Goal: Information Seeking & Learning: Learn about a topic

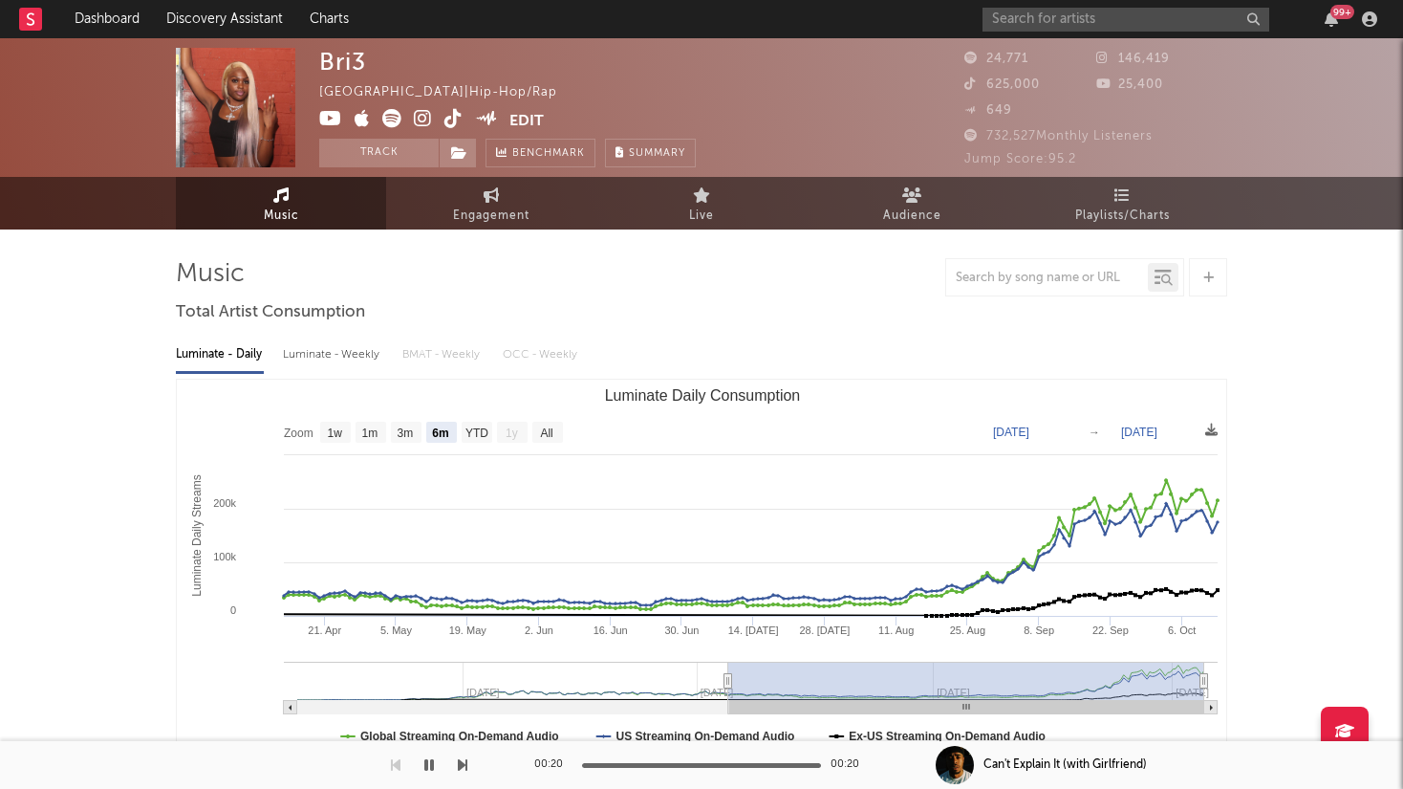
select select "6m"
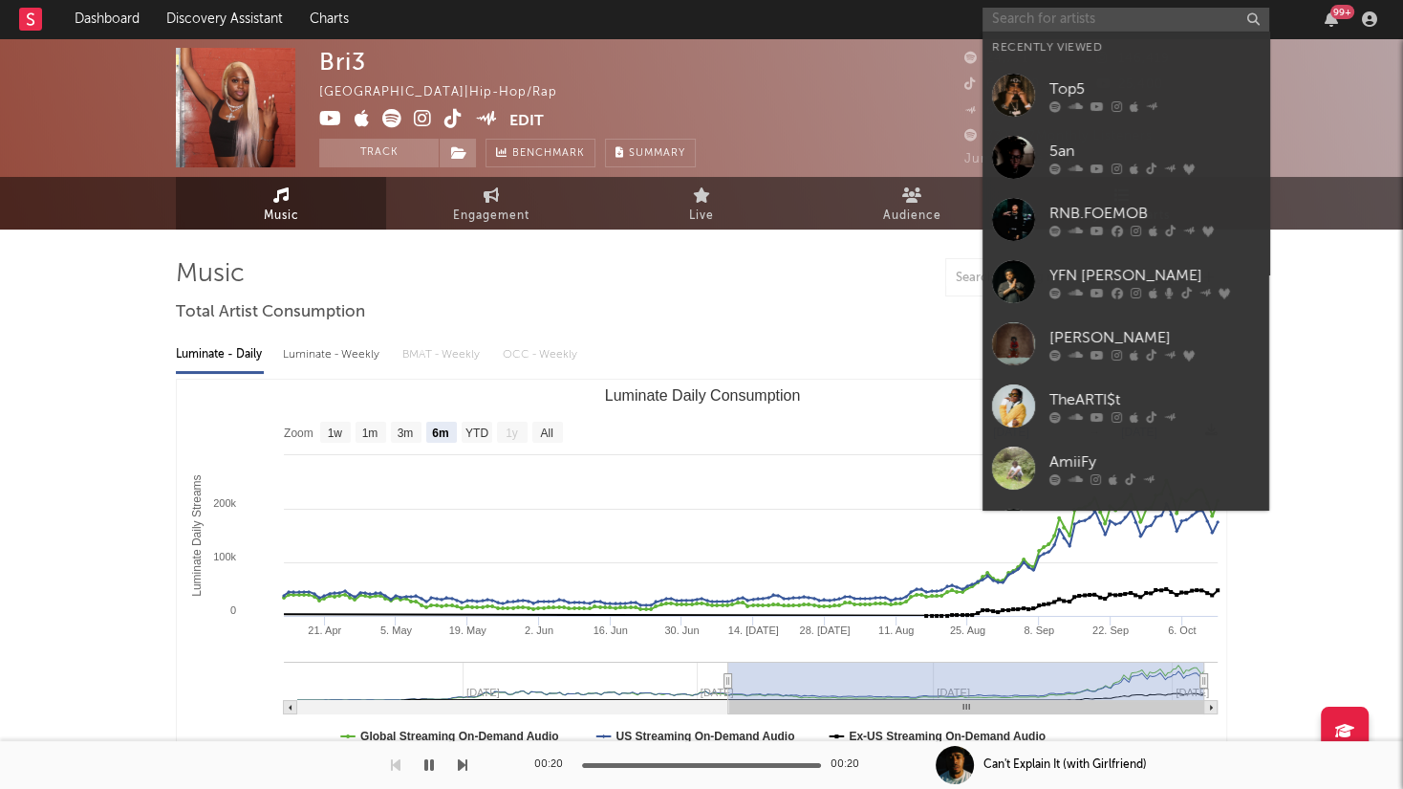
click at [1049, 12] on input "text" at bounding box center [1126, 20] width 287 height 24
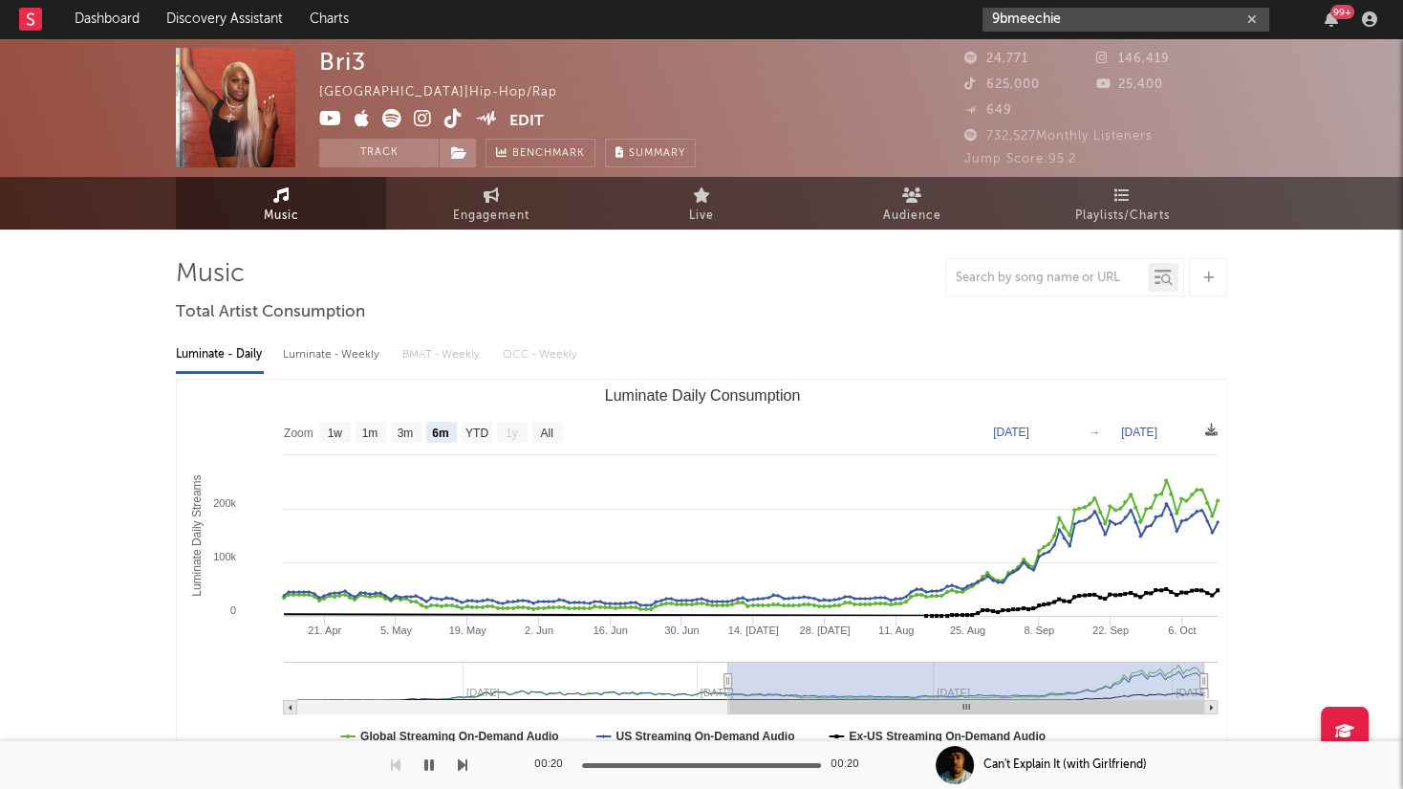
click at [1007, 21] on input "9bmeechie" at bounding box center [1126, 20] width 287 height 24
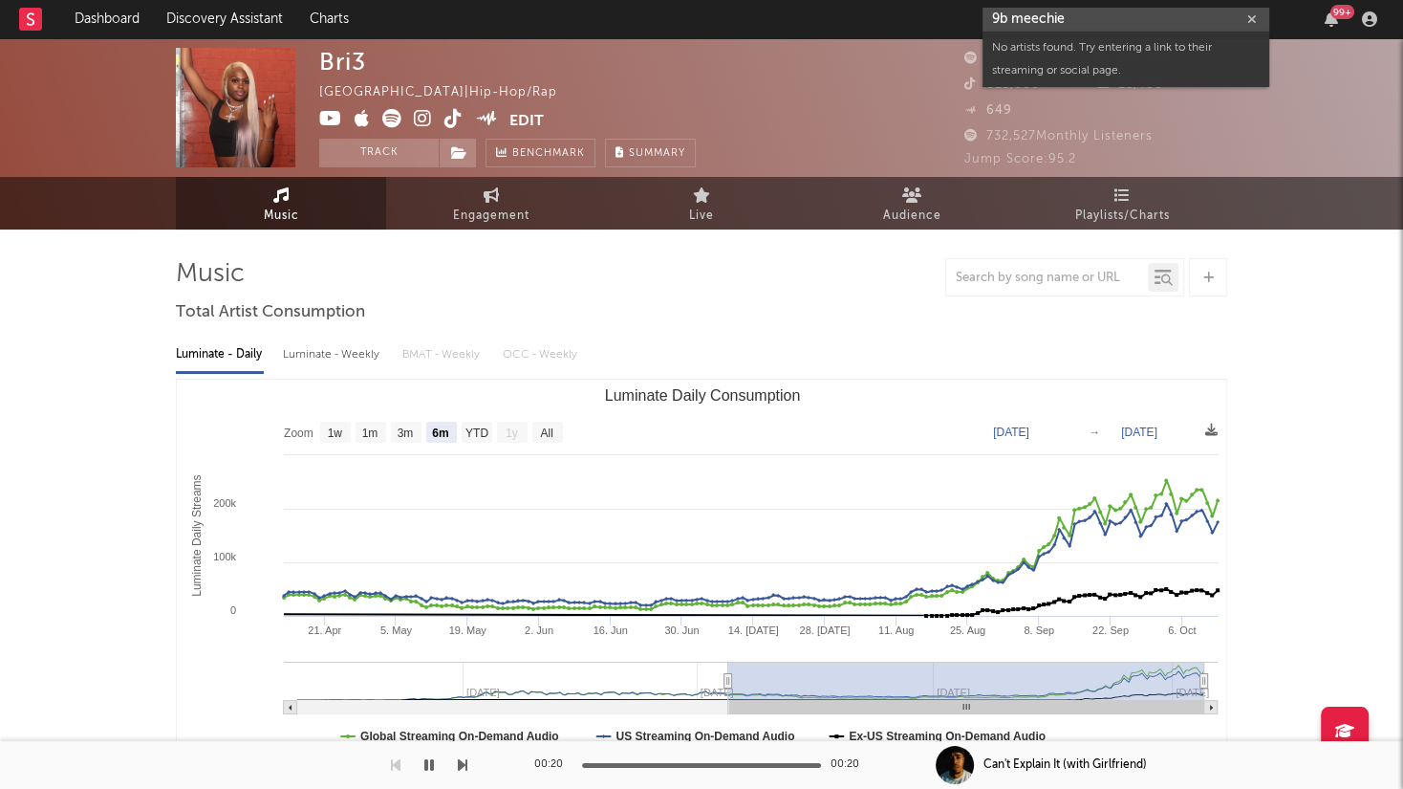
click at [1138, 20] on input "9b meechie" at bounding box center [1126, 20] width 287 height 24
type input "9"
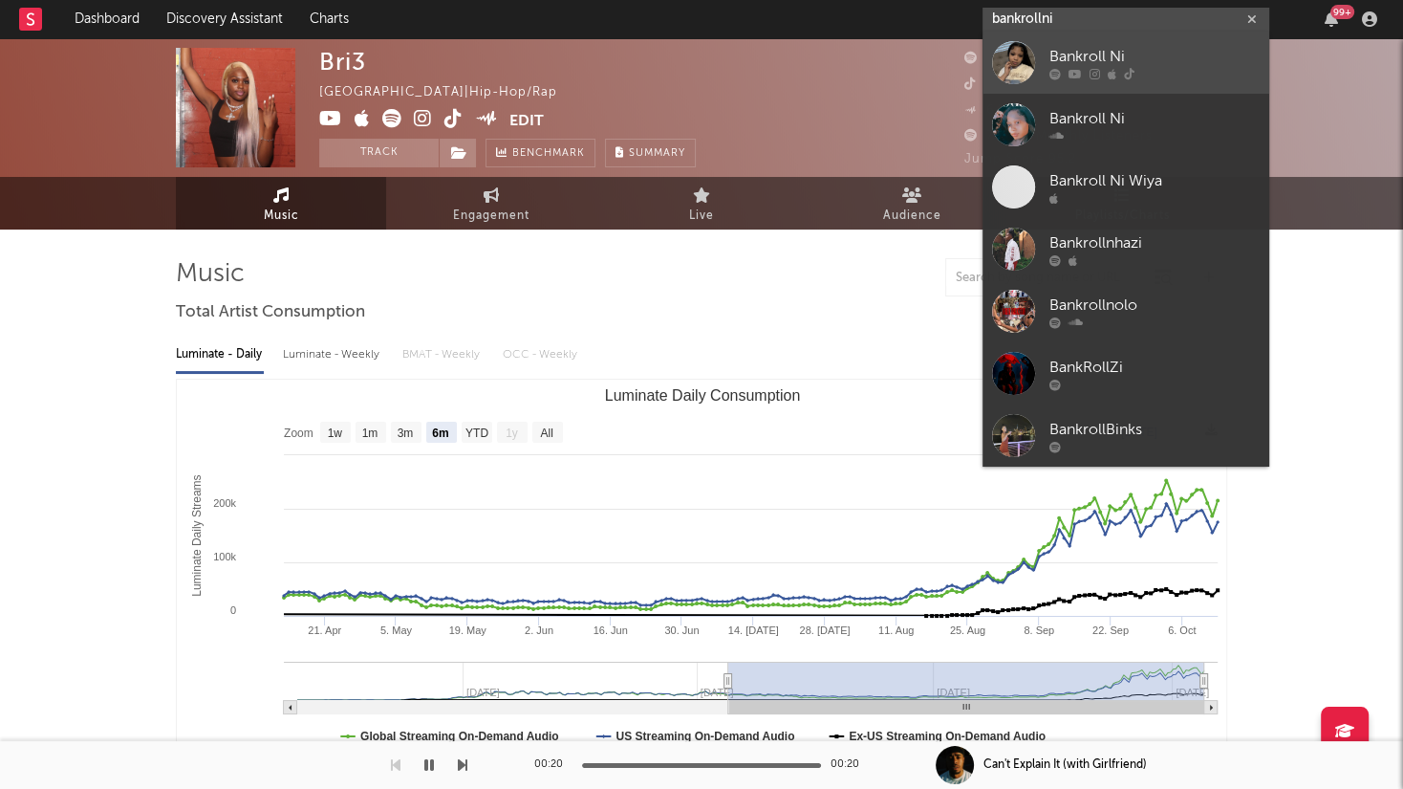
type input "bankrollni"
click at [1169, 58] on div "Bankroll Ni" at bounding box center [1154, 57] width 210 height 23
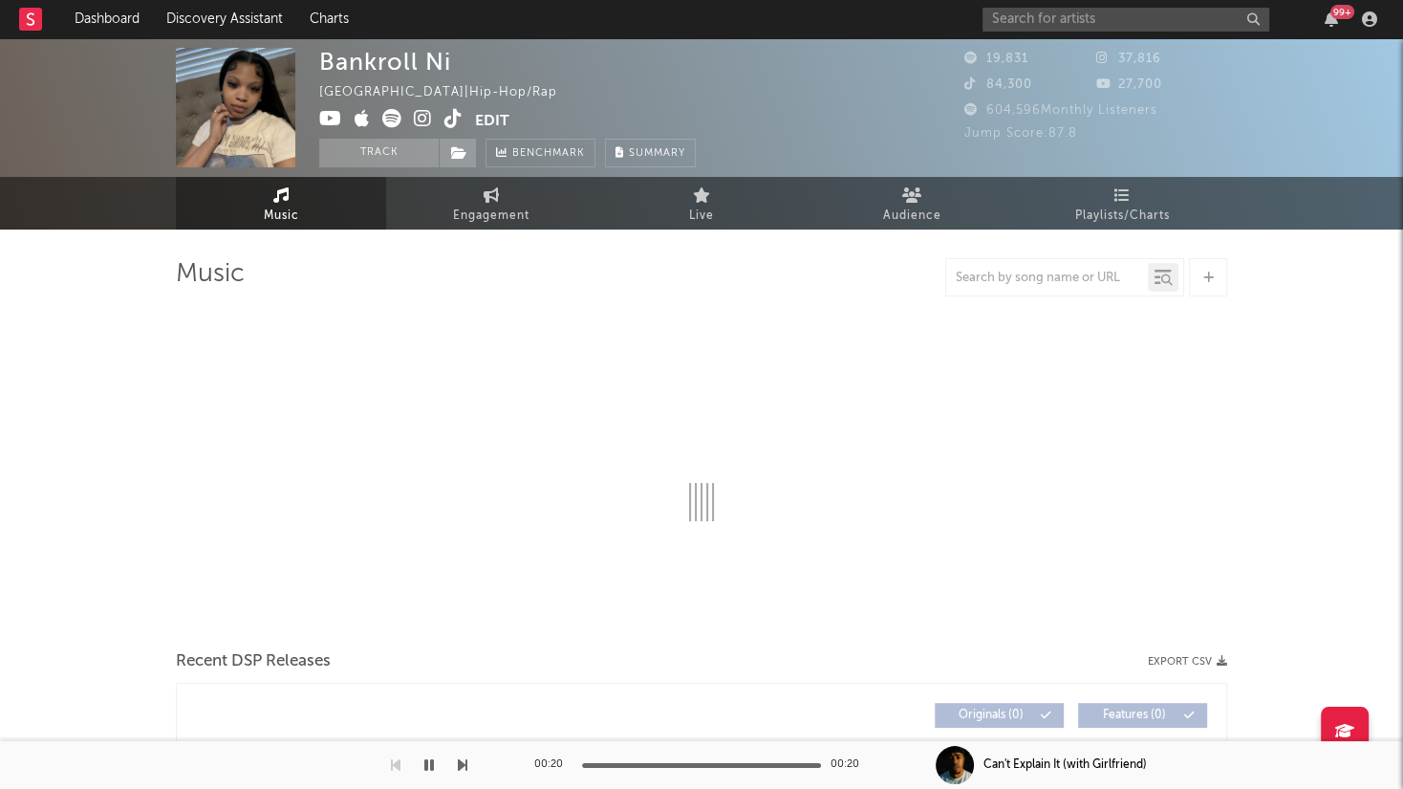
select select "6m"
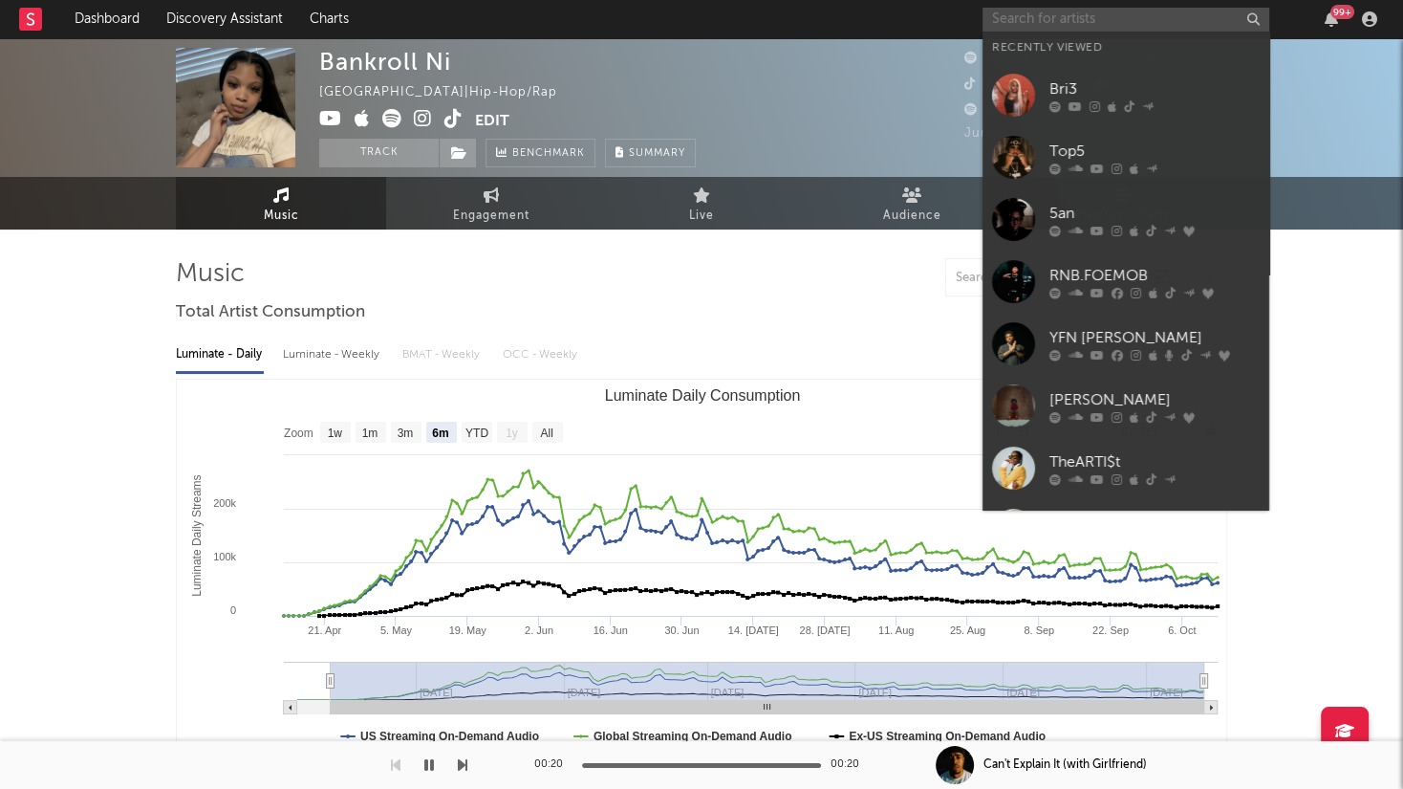
click at [1062, 15] on input "text" at bounding box center [1126, 20] width 287 height 24
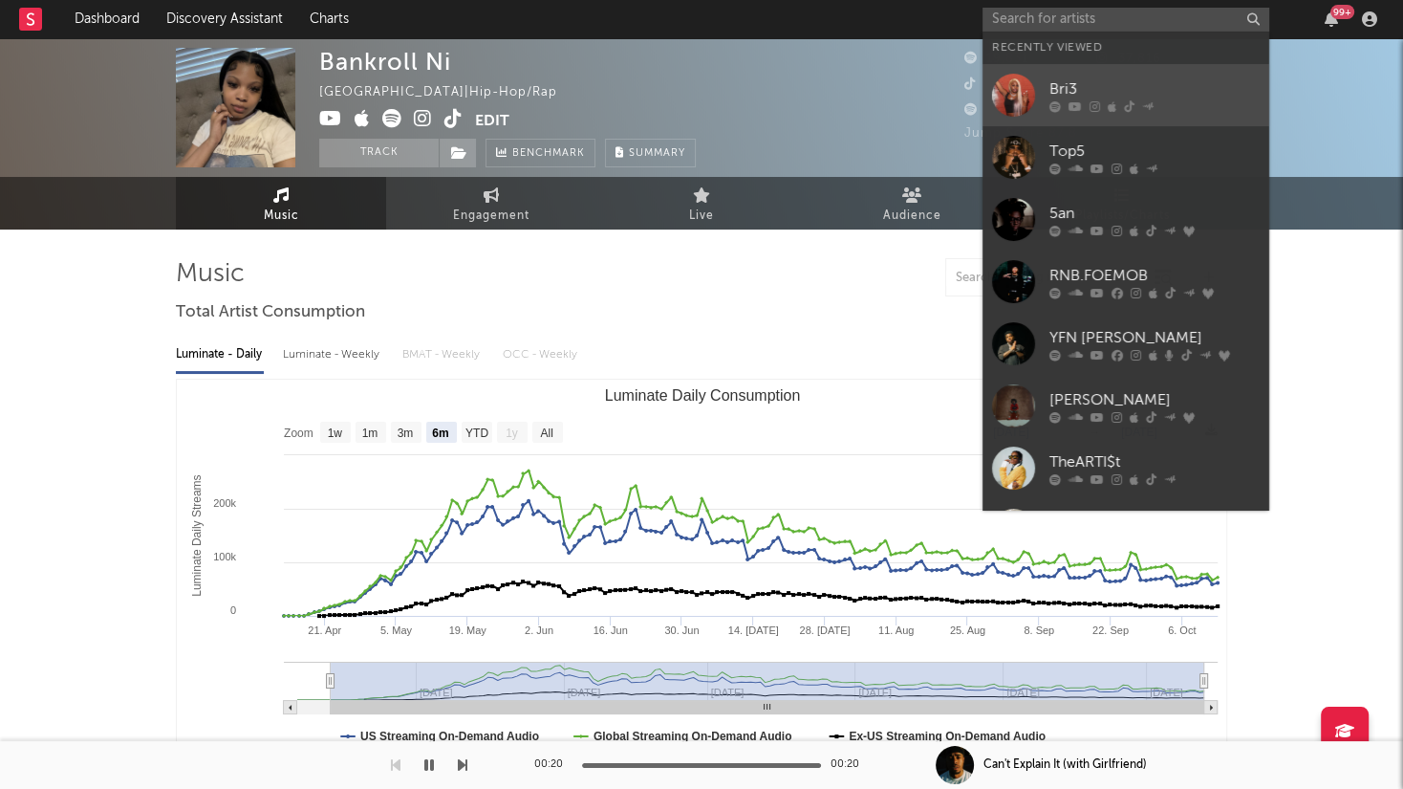
click at [1085, 93] on div "Bri3" at bounding box center [1154, 89] width 210 height 23
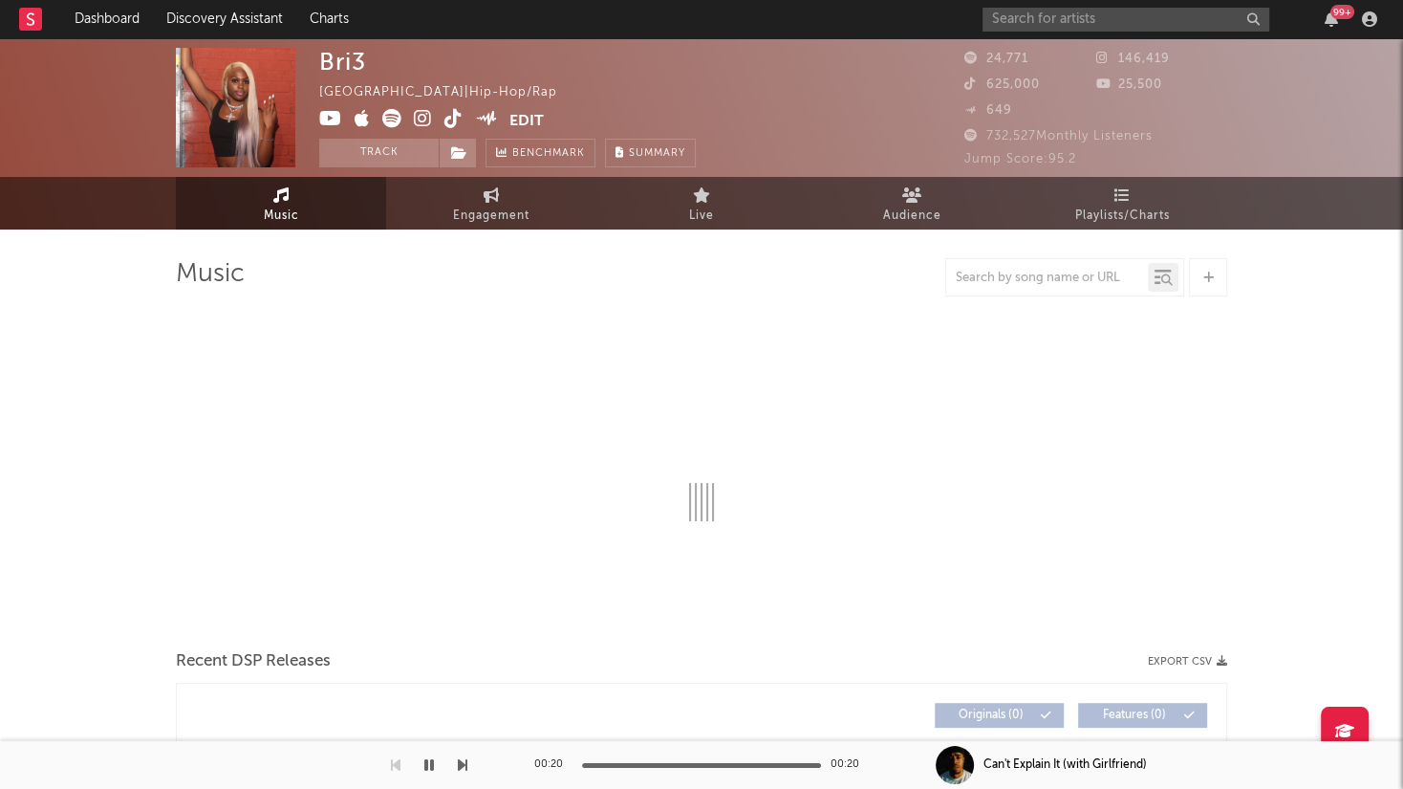
select select "6m"
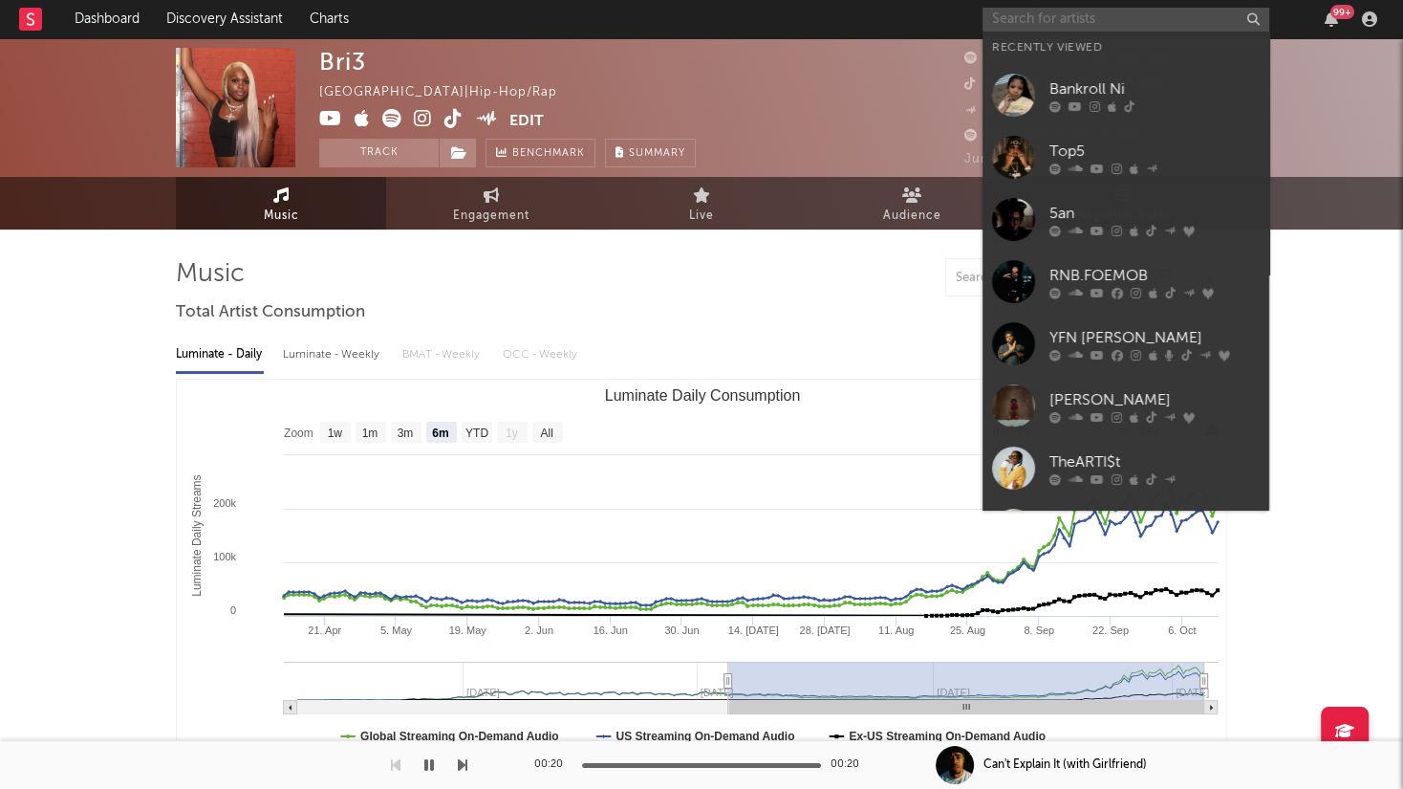
click at [1066, 18] on input "text" at bounding box center [1126, 20] width 287 height 24
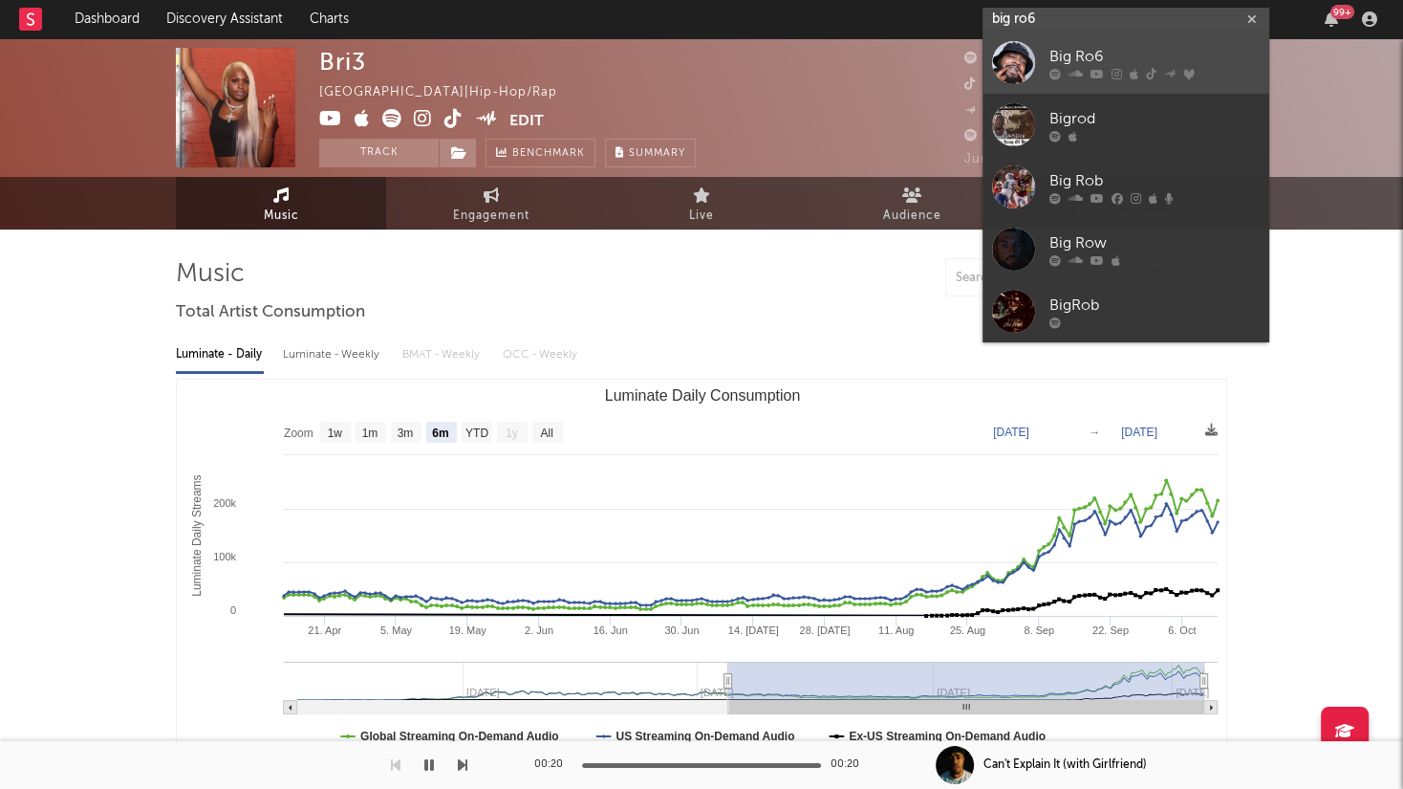
type input "big ro6"
click at [1158, 53] on div "Big Ro6" at bounding box center [1154, 57] width 210 height 23
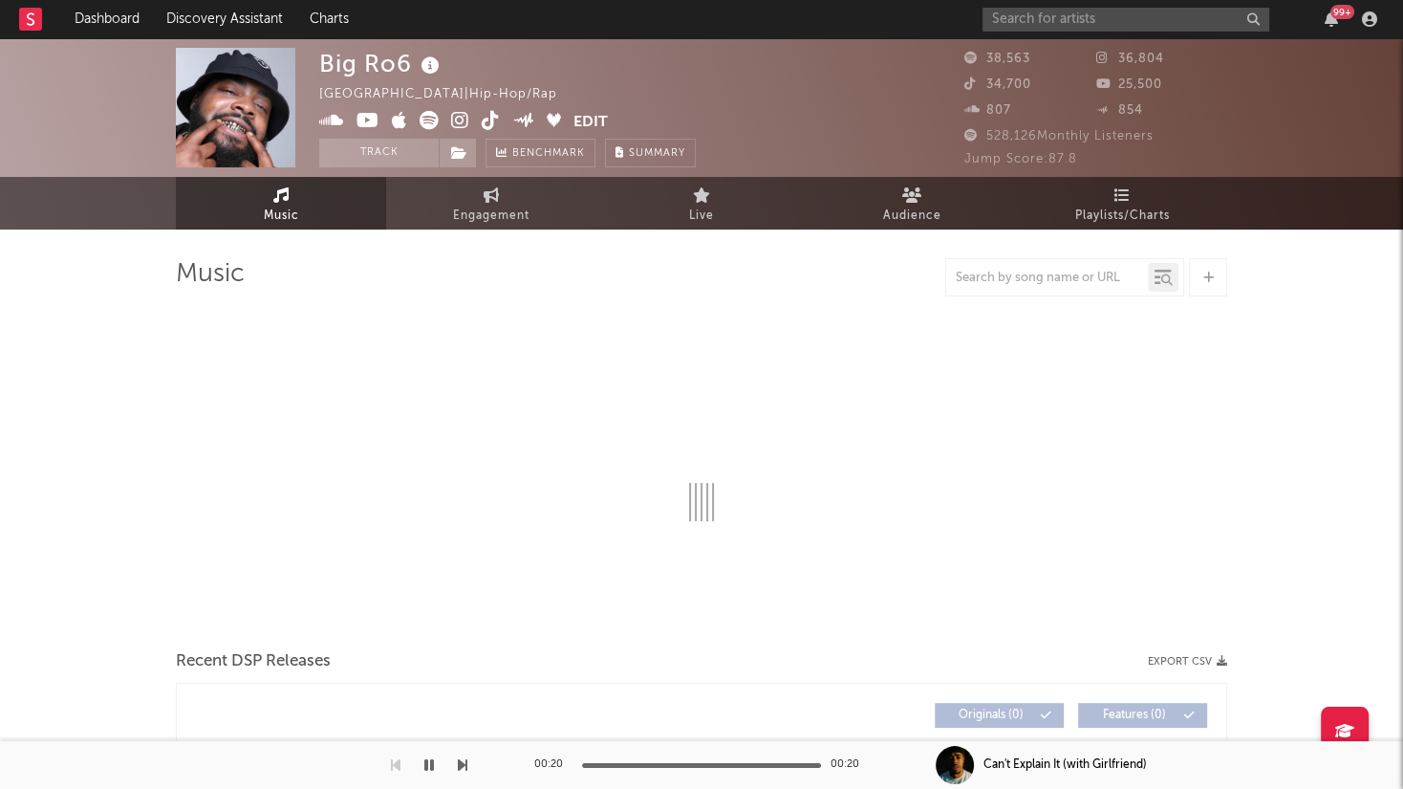
select select "6m"
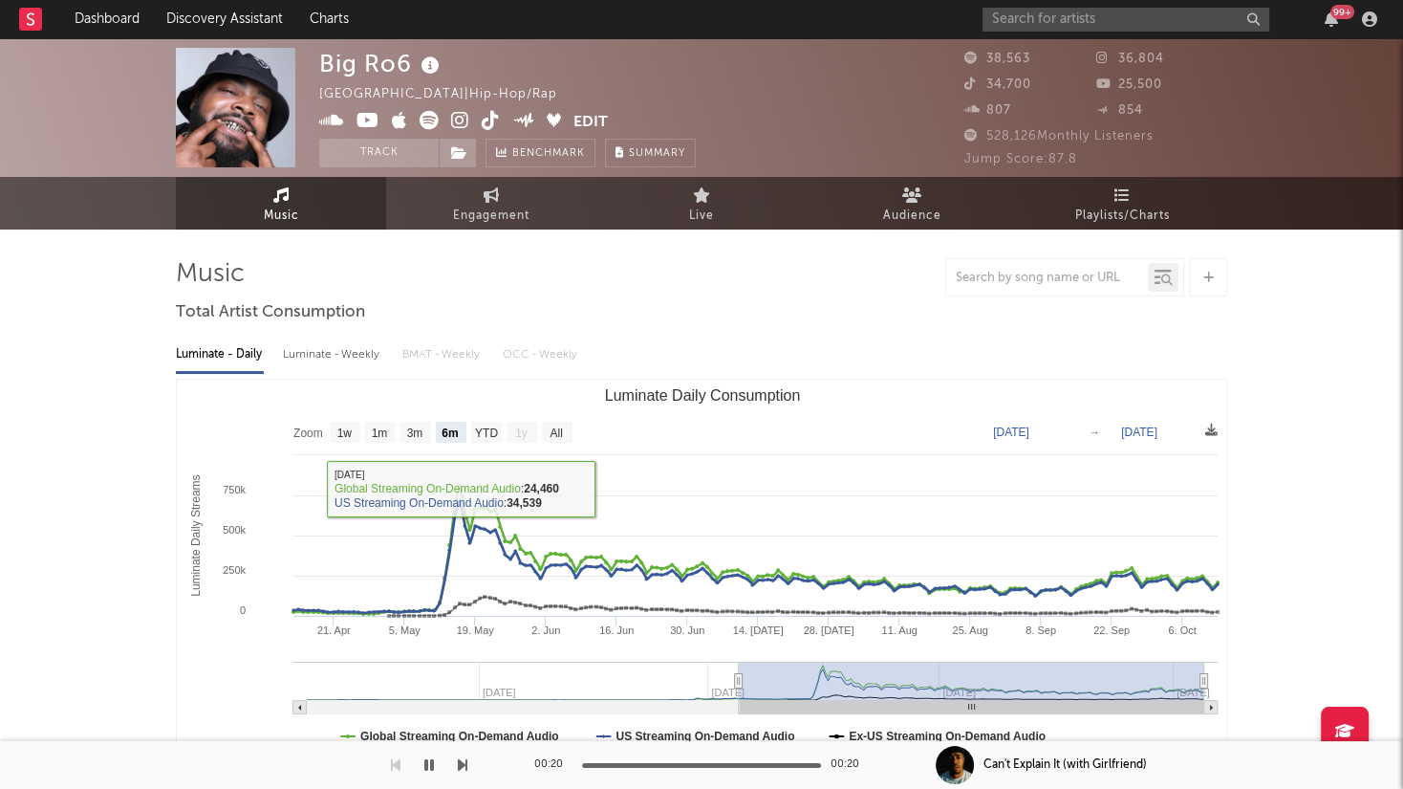
scroll to position [1, 0]
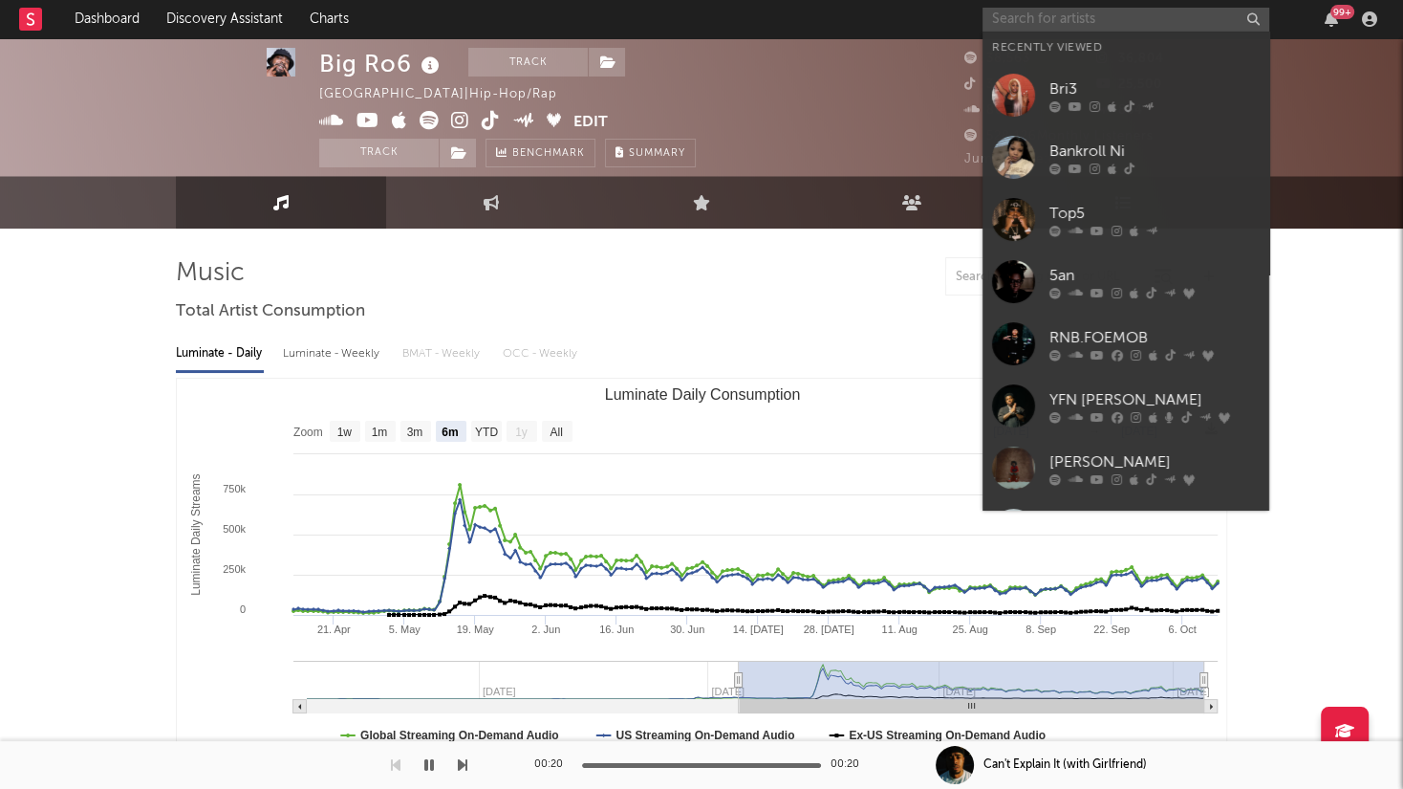
click at [1060, 17] on input "text" at bounding box center [1126, 20] width 287 height 24
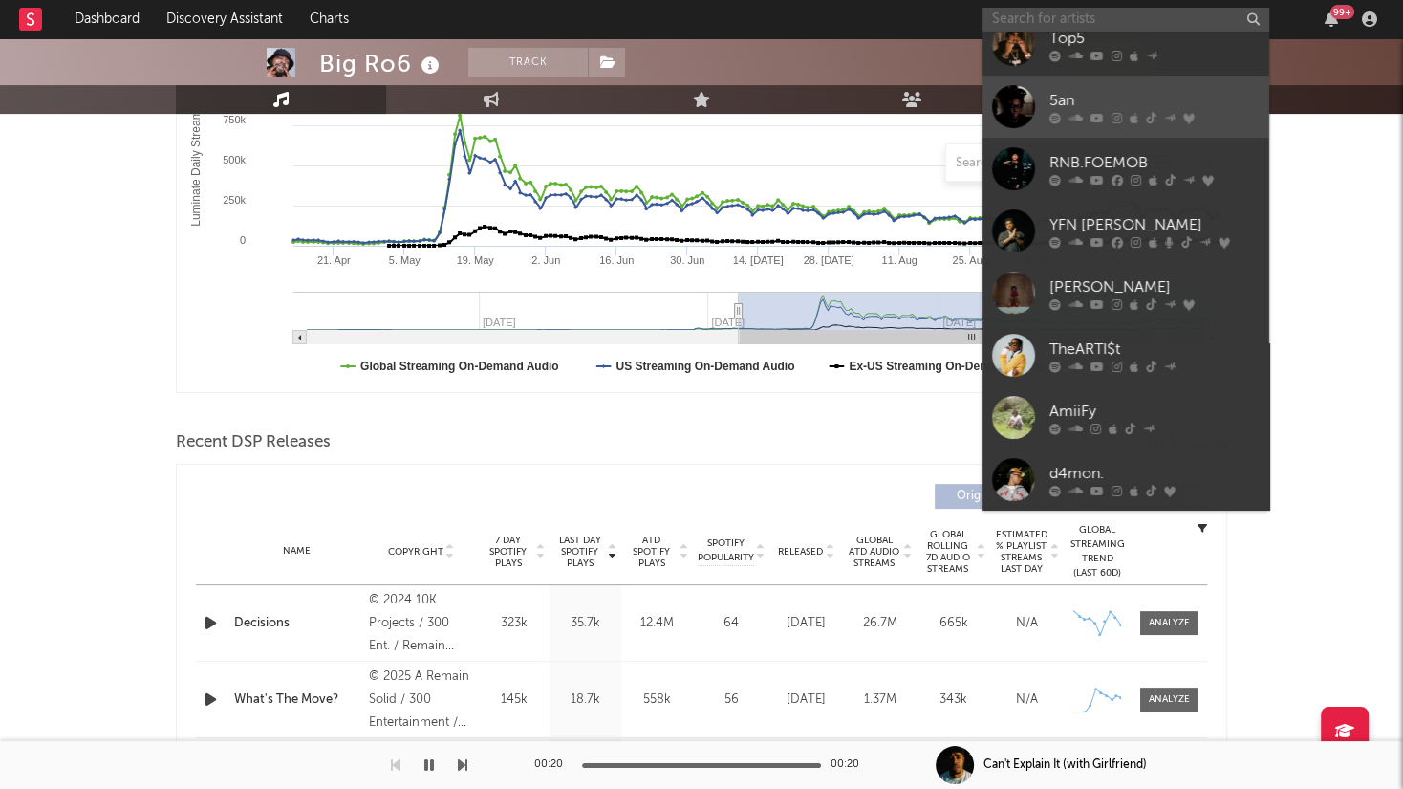
scroll to position [373, 0]
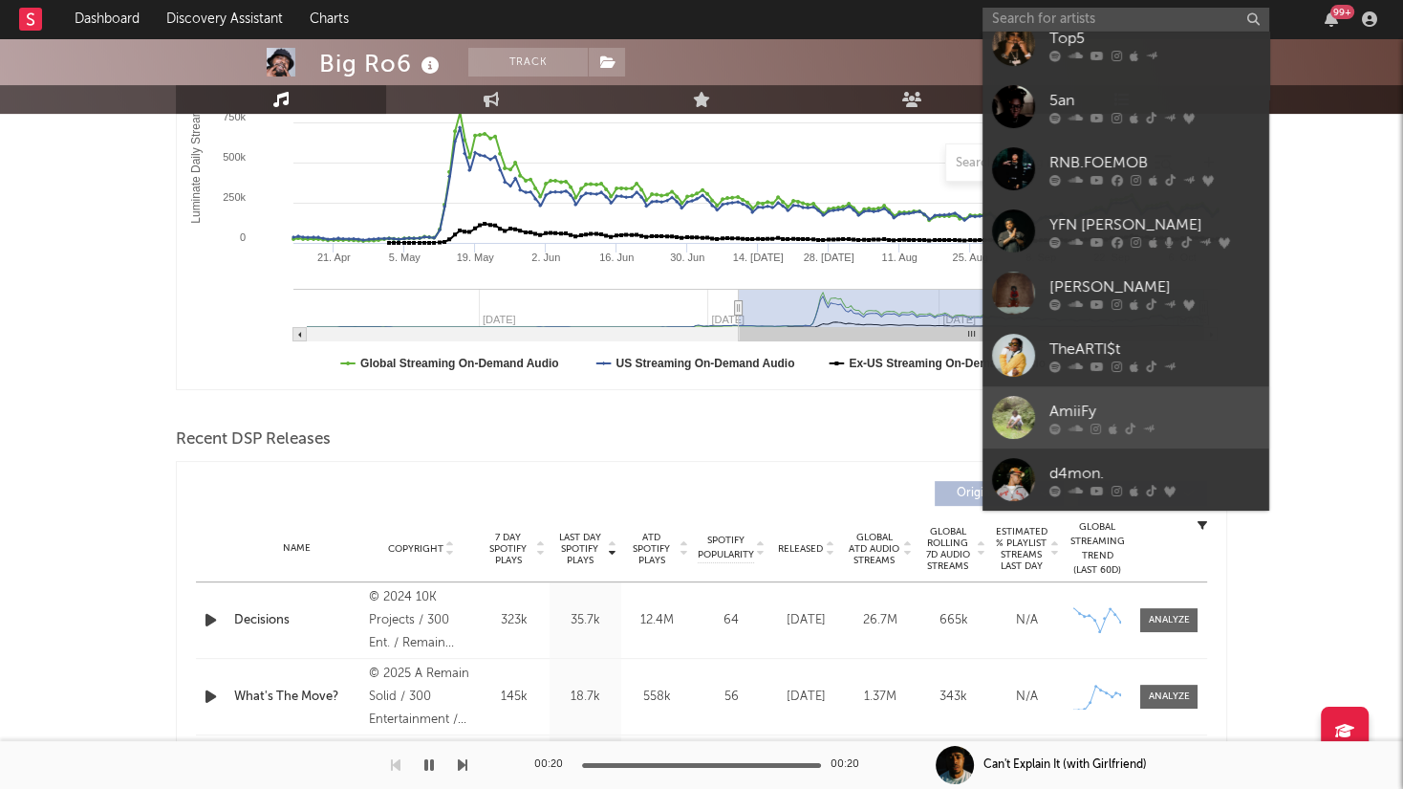
click at [1224, 411] on div "AmiiFy" at bounding box center [1154, 411] width 210 height 23
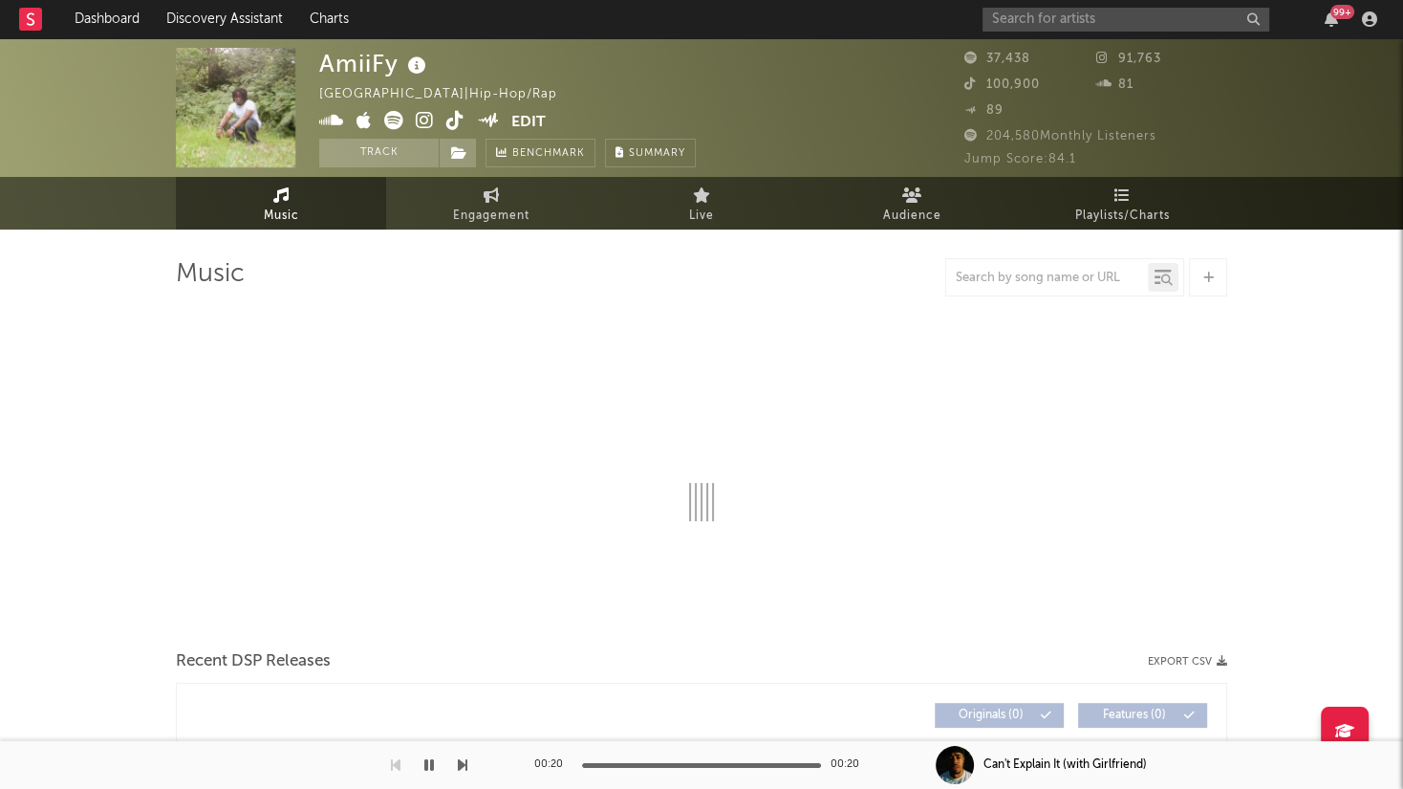
select select "1w"
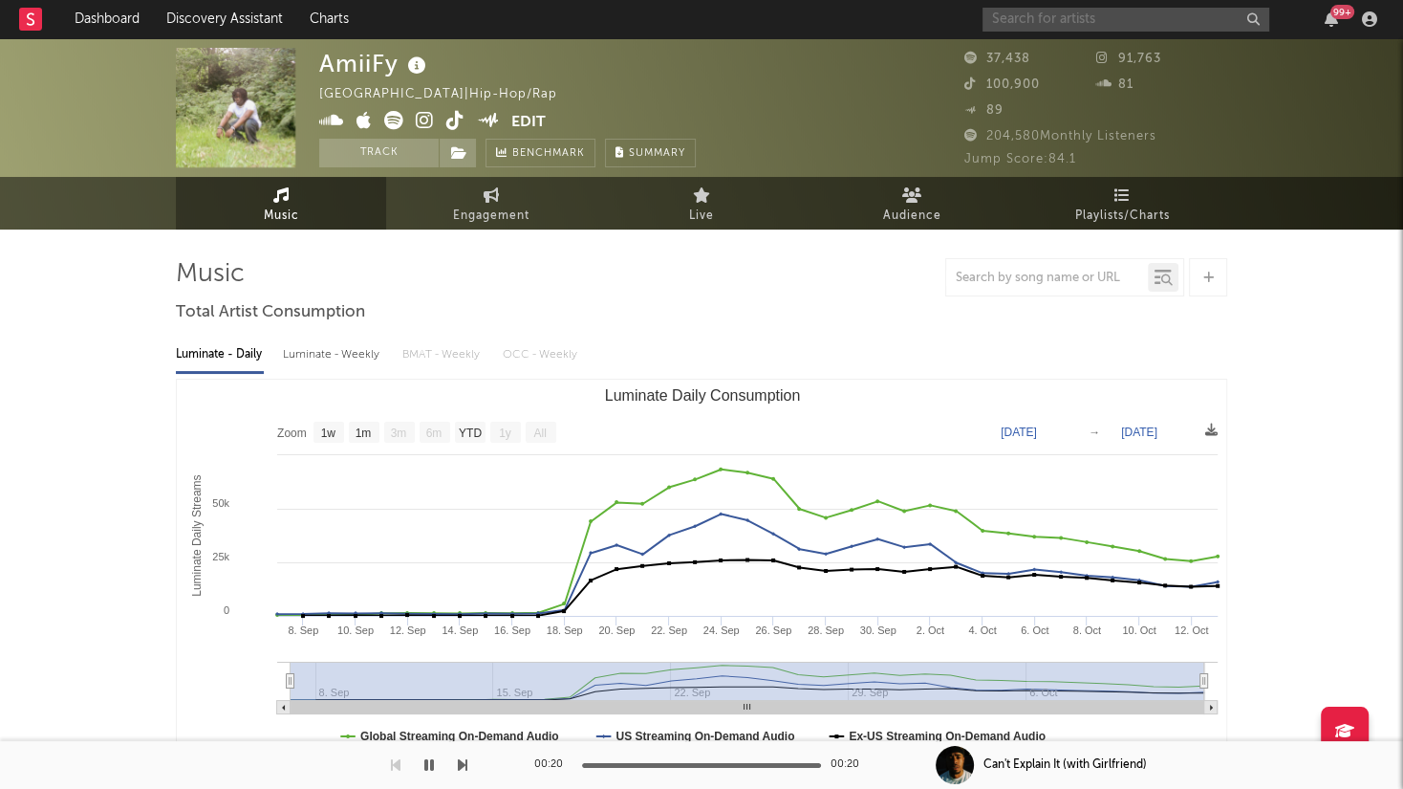
click at [1140, 22] on input "text" at bounding box center [1126, 20] width 287 height 24
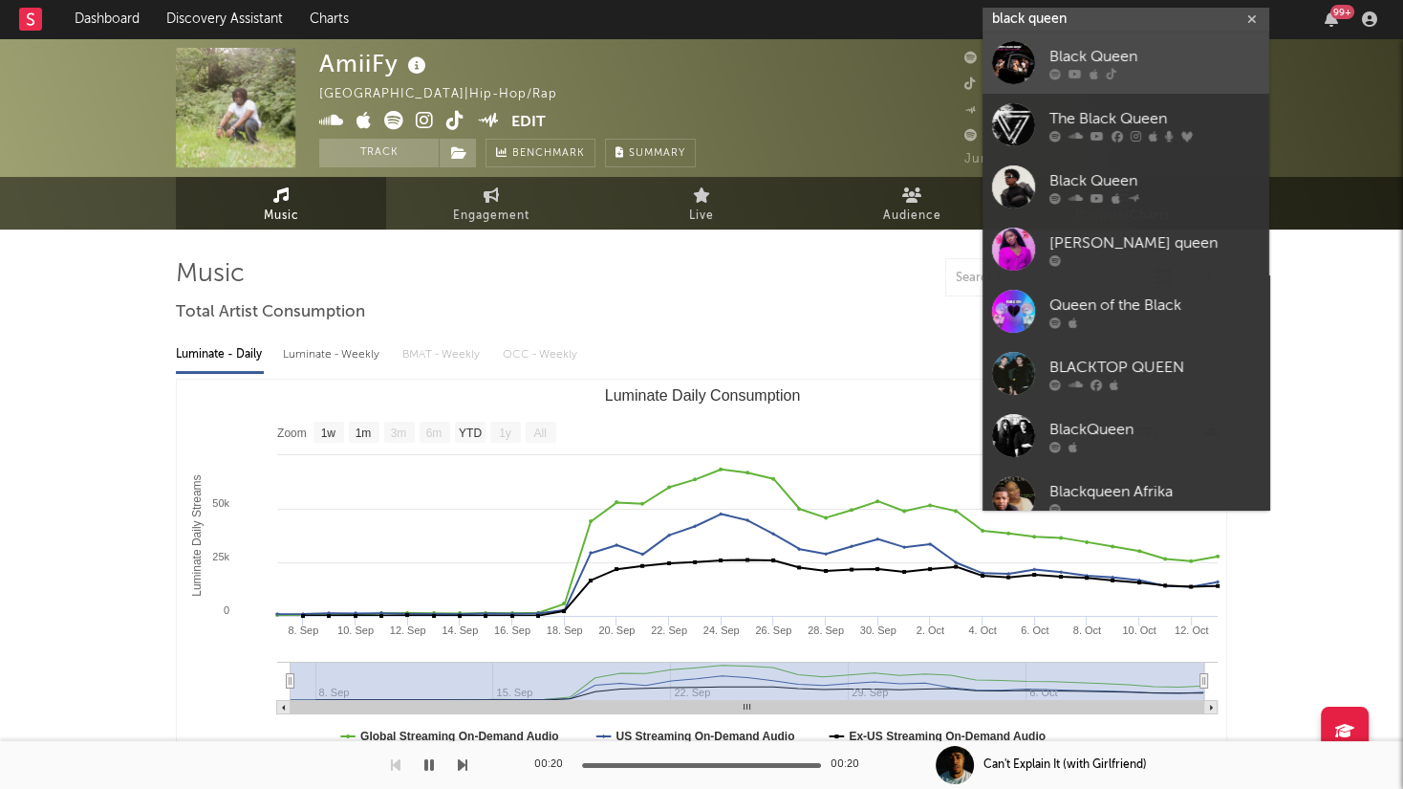
type input "black queen"
click at [1161, 54] on div "Black Queen" at bounding box center [1154, 57] width 210 height 23
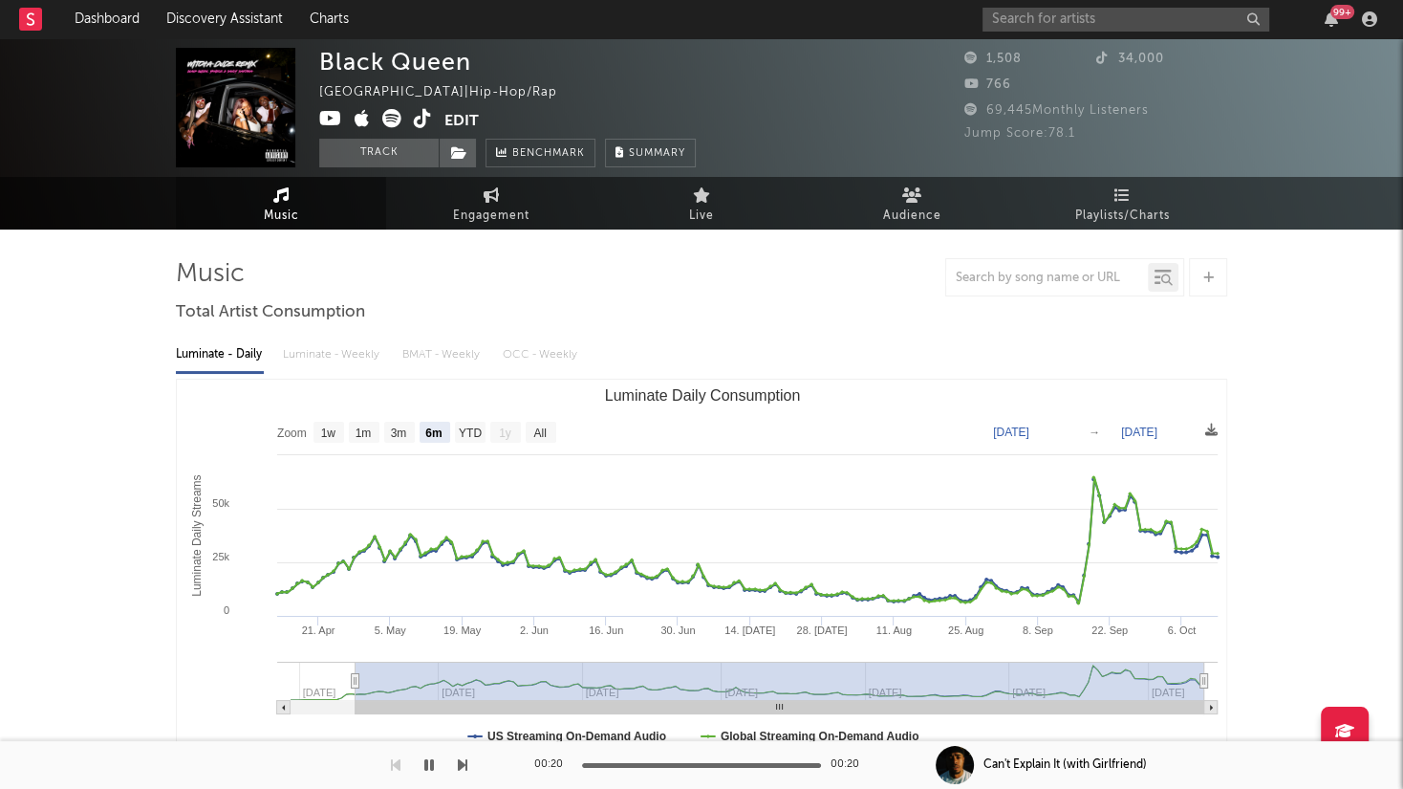
click at [552, 429] on rect "Luminate Daily Consumption" at bounding box center [541, 432] width 31 height 21
select select "All"
type input "[DATE]"
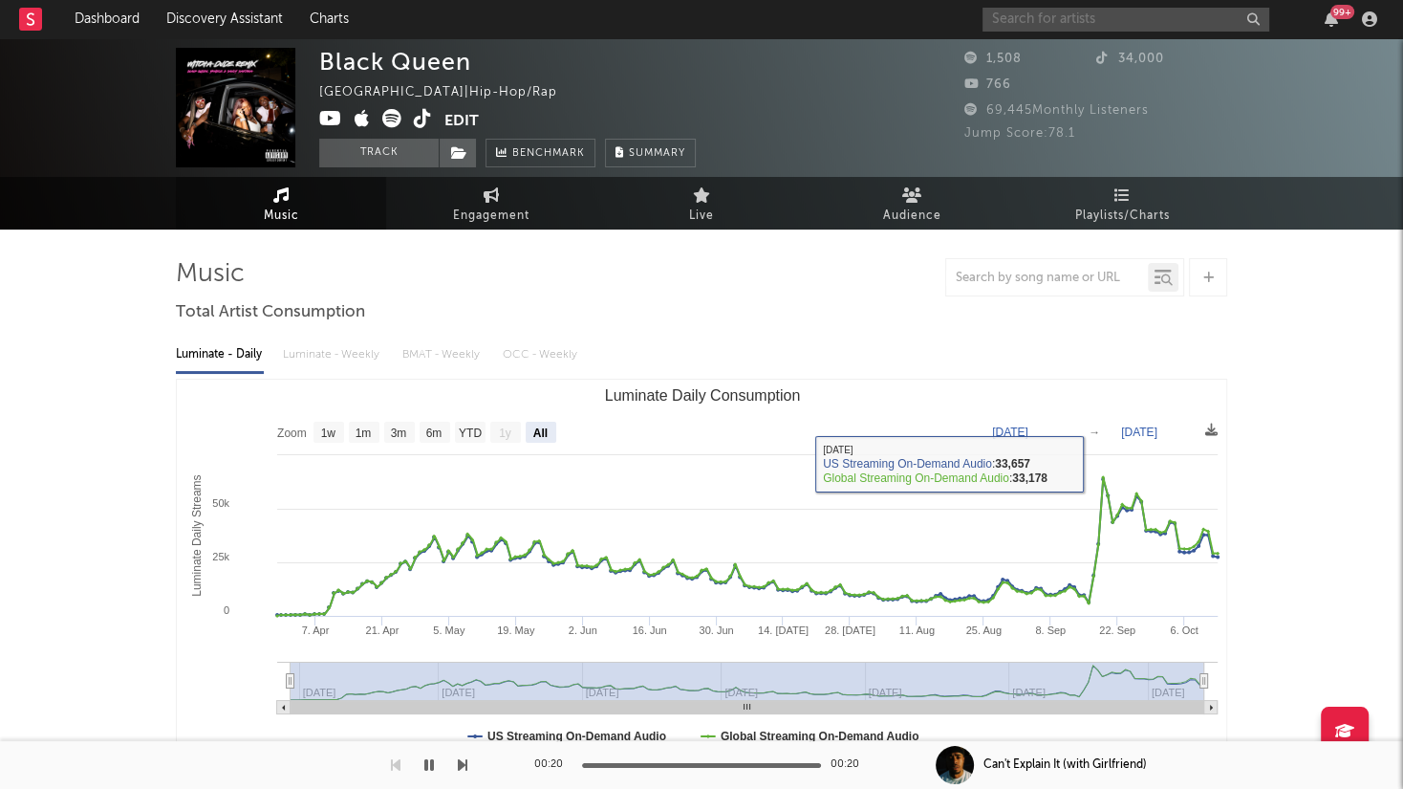
click at [1078, 19] on input "text" at bounding box center [1126, 20] width 287 height 24
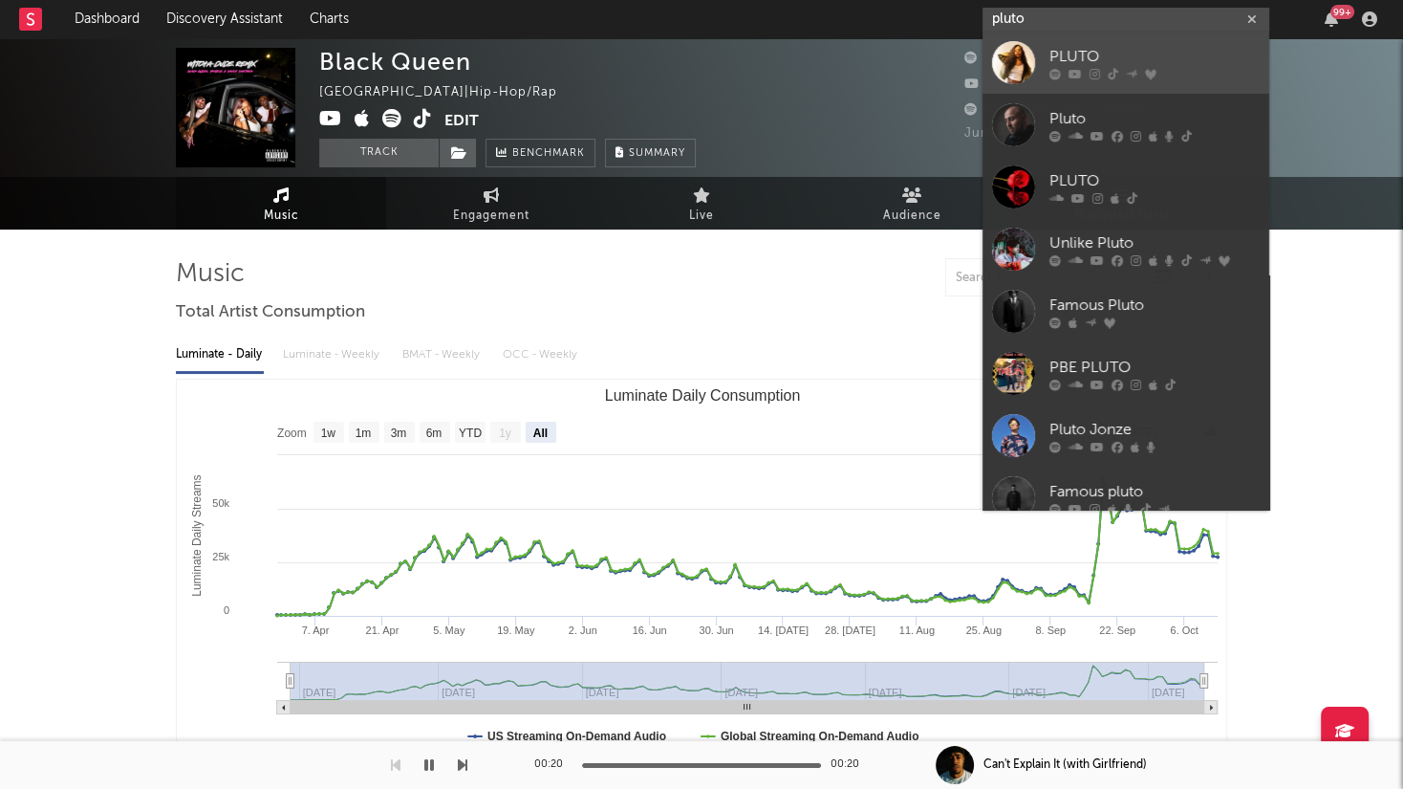
type input "pluto"
click at [1126, 51] on div "PLUTO" at bounding box center [1154, 57] width 210 height 23
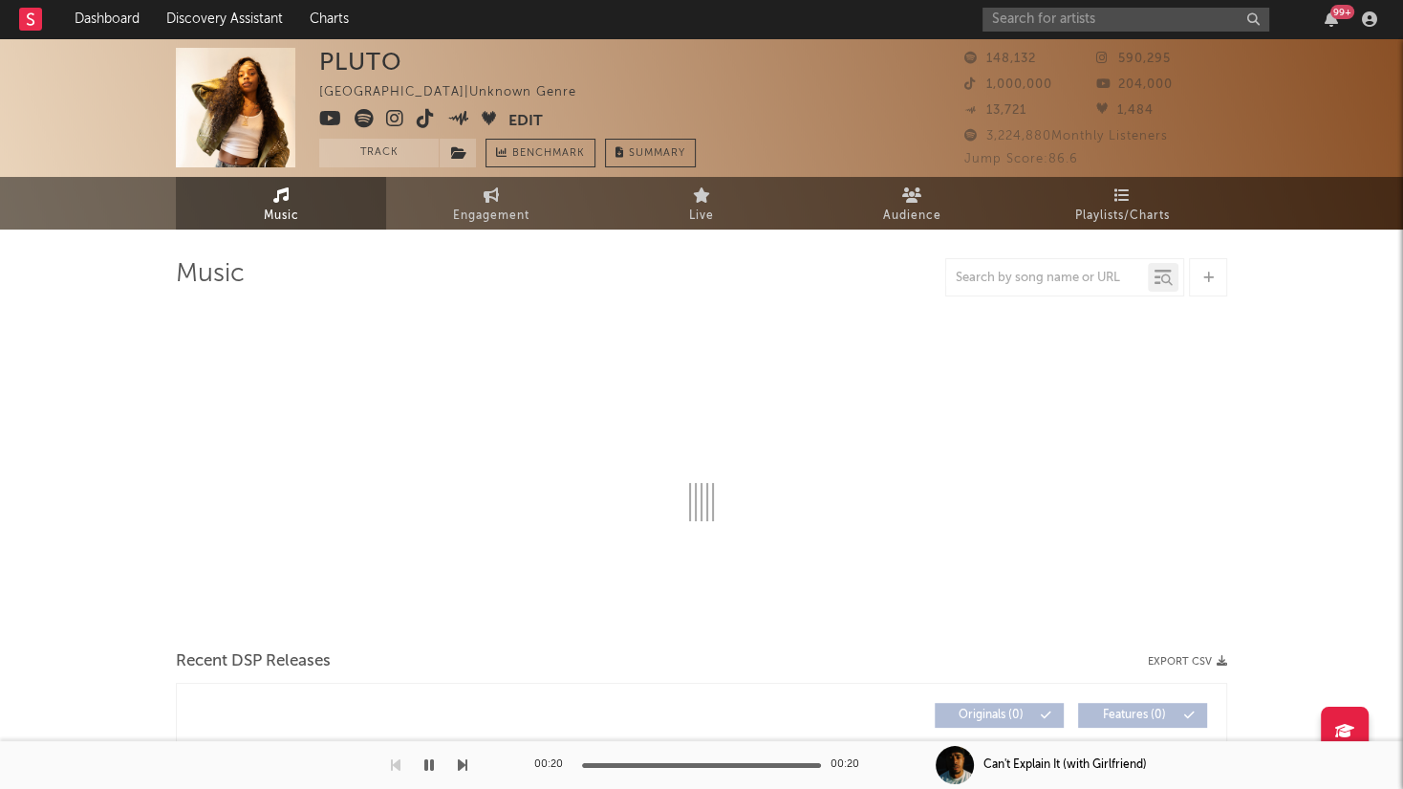
select select "6m"
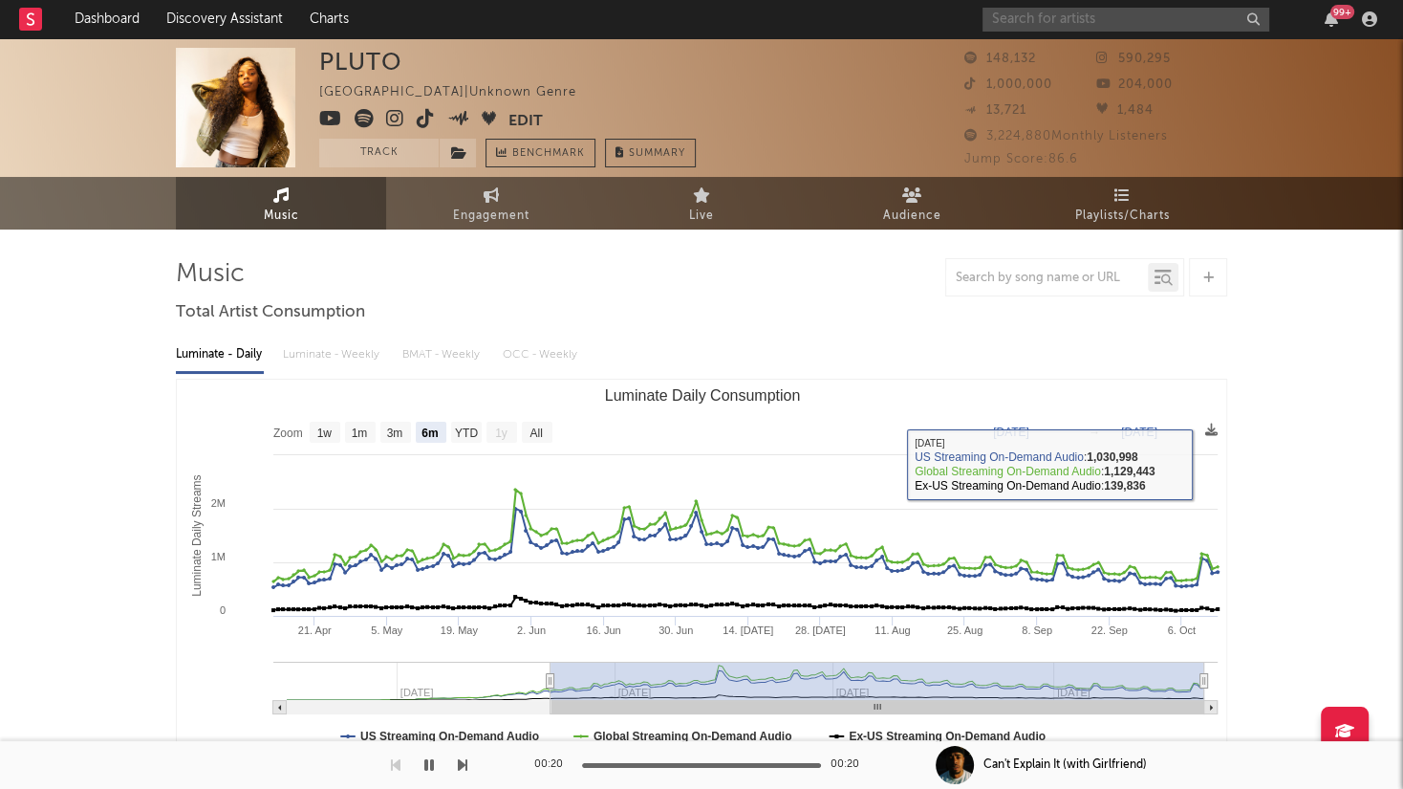
click at [1194, 12] on input "text" at bounding box center [1126, 20] width 287 height 24
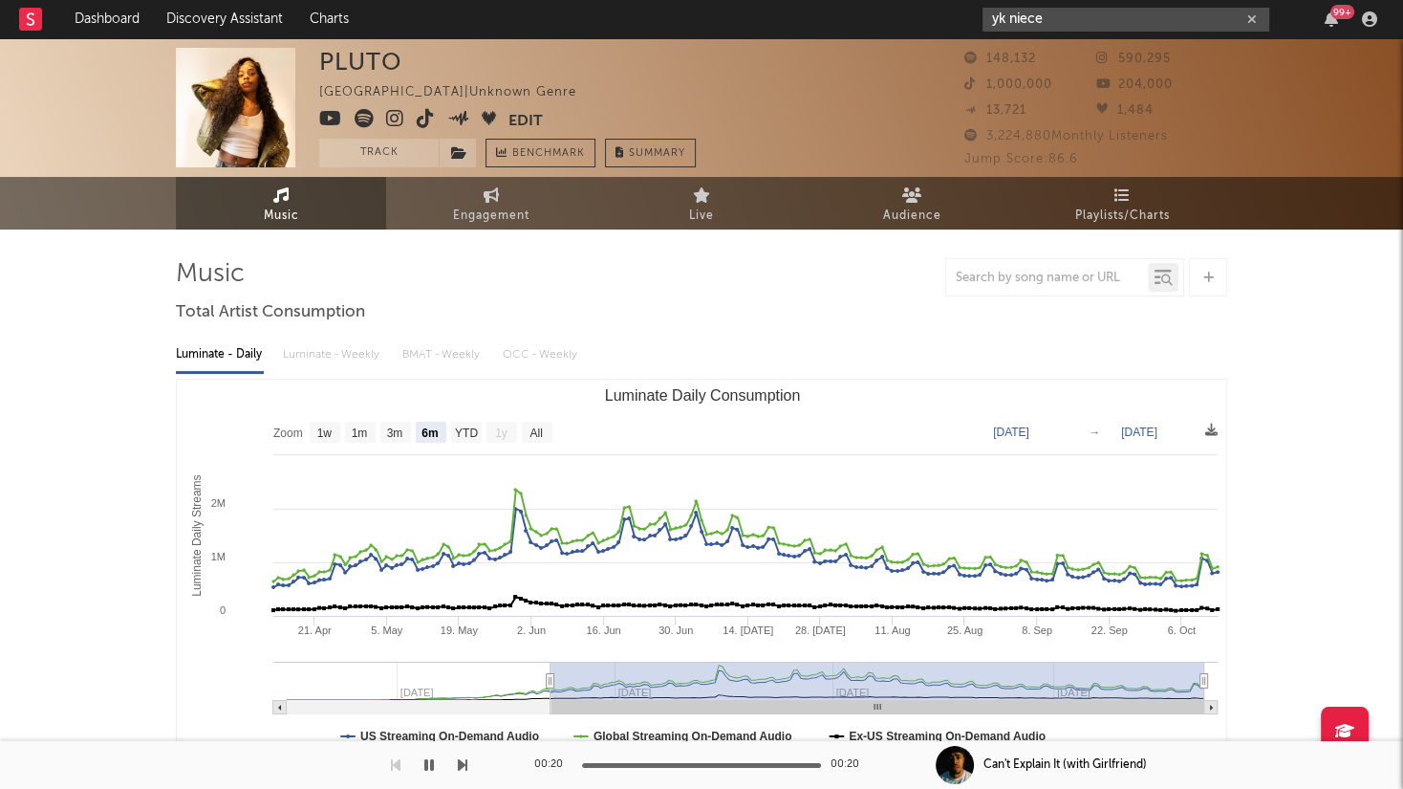
click at [1063, 20] on input "yk niece" at bounding box center [1126, 20] width 287 height 24
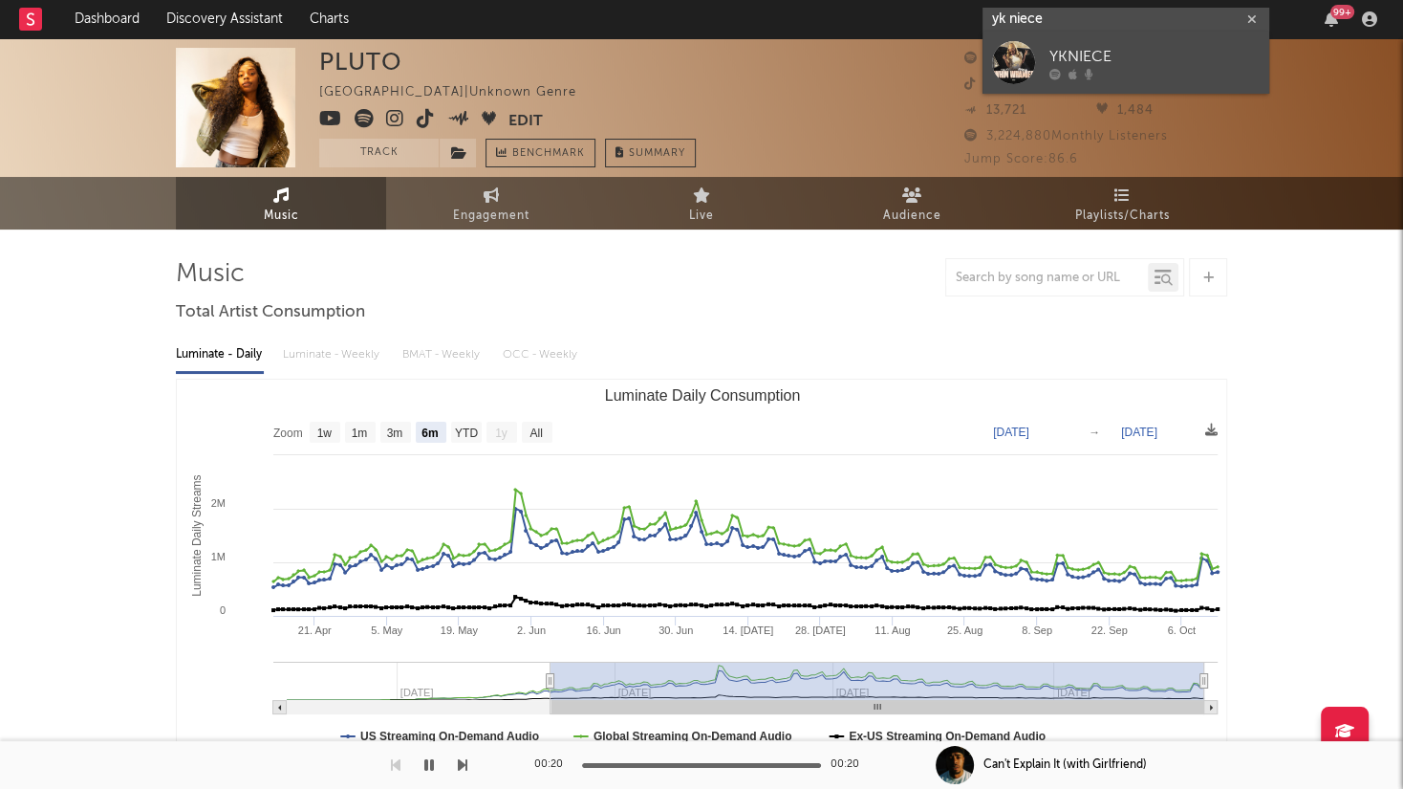
type input "yk niece"
click at [1150, 48] on div "YKNIECE" at bounding box center [1154, 57] width 210 height 23
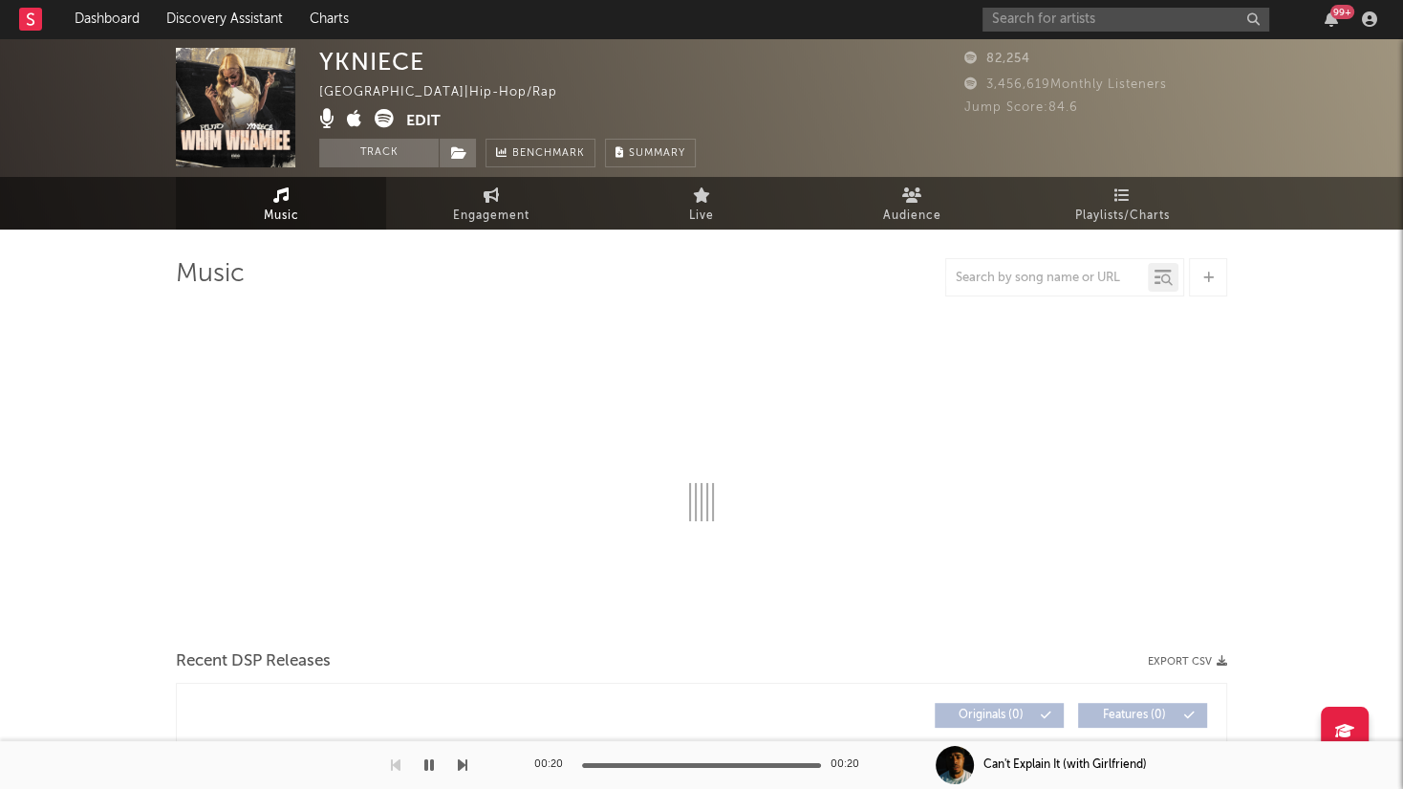
select select "1w"
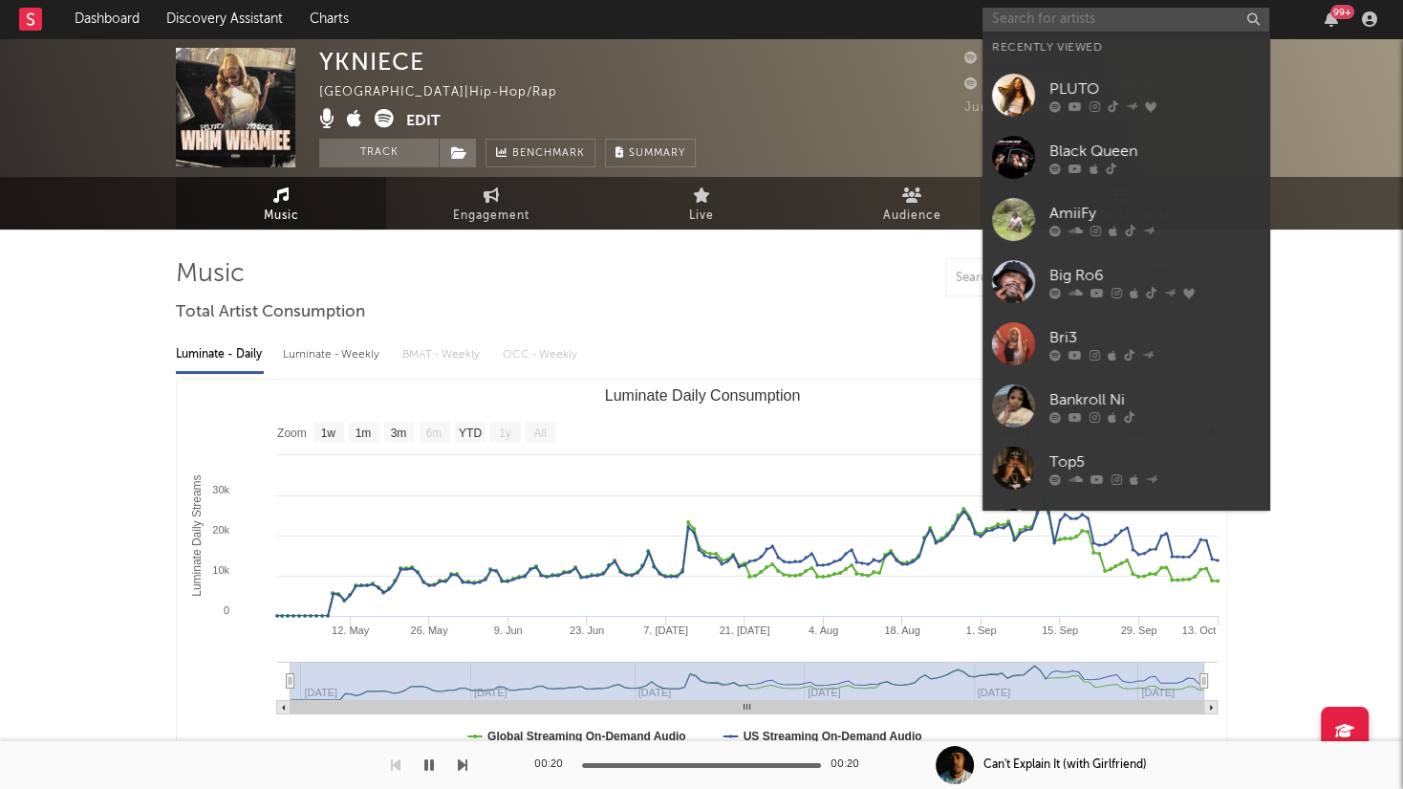
click at [1200, 11] on input "text" at bounding box center [1126, 20] width 287 height 24
